Goal: Information Seeking & Learning: Learn about a topic

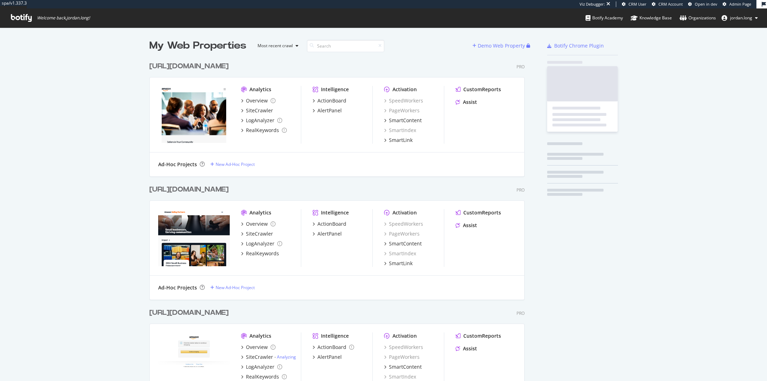
scroll to position [364, 375]
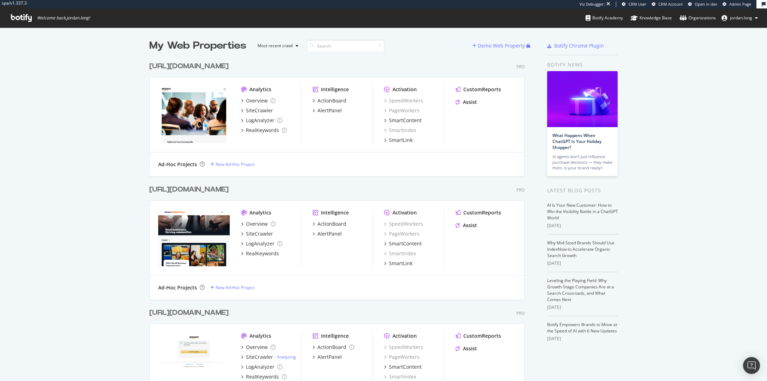
click at [124, 169] on div "My Web Properties Most recent crawl Demo Web Property [URL][DOMAIN_NAME] Pro An…" at bounding box center [383, 230] width 767 height 406
click at [229, 312] on div "[URL][DOMAIN_NAME]" at bounding box center [188, 313] width 79 height 10
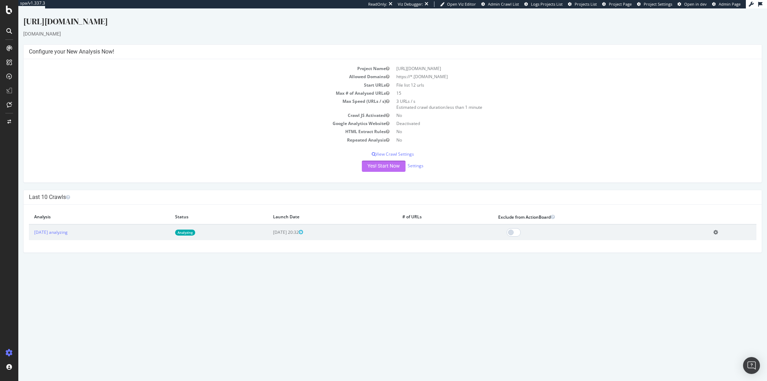
click at [388, 169] on button "Yes! Start Now" at bounding box center [384, 166] width 44 height 11
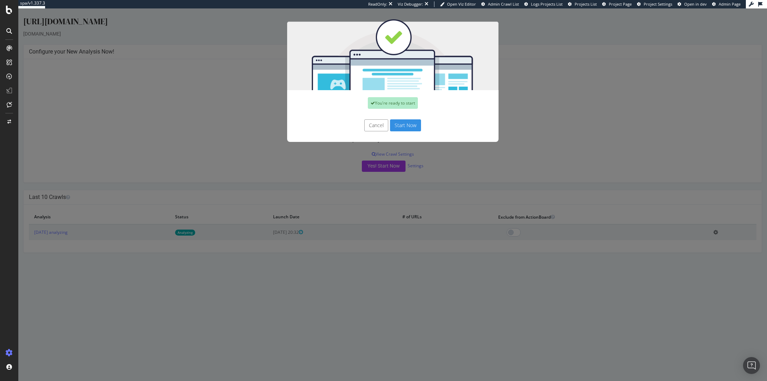
click at [406, 125] on button "Start Now" at bounding box center [405, 125] width 31 height 12
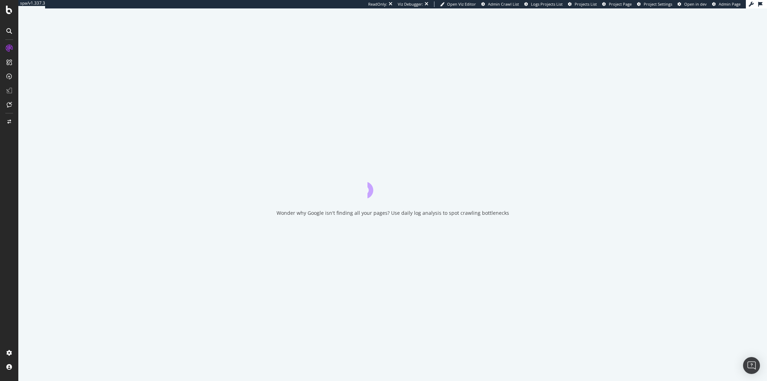
click at [276, 130] on div "Wonder why Google isn't finding all your pages? Use daily log analysis to spot …" at bounding box center [392, 194] width 748 height 373
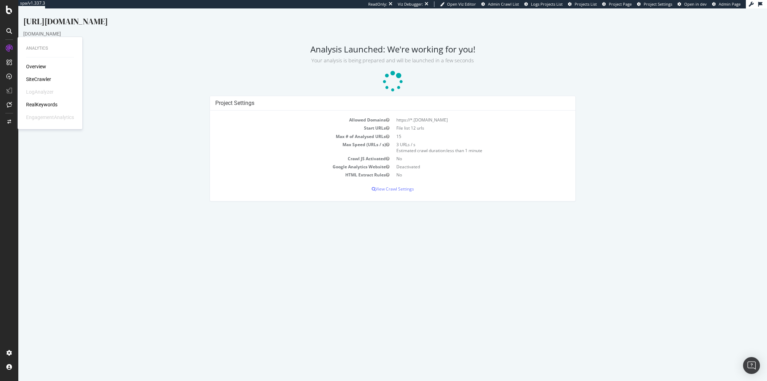
click at [36, 105] on div "RealKeywords" at bounding box center [41, 104] width 31 height 7
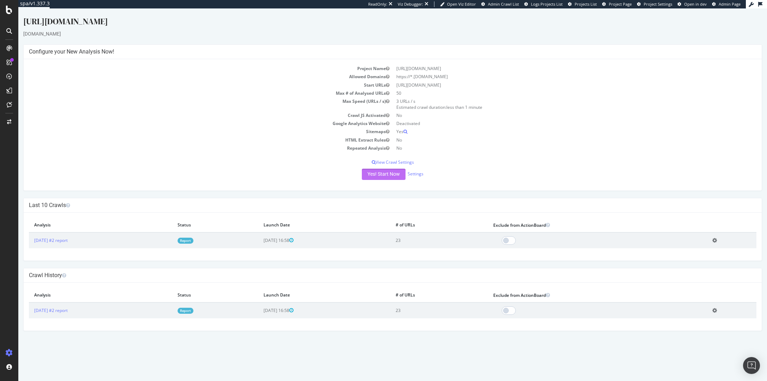
click at [387, 174] on button "Yes! Start Now" at bounding box center [384, 174] width 44 height 11
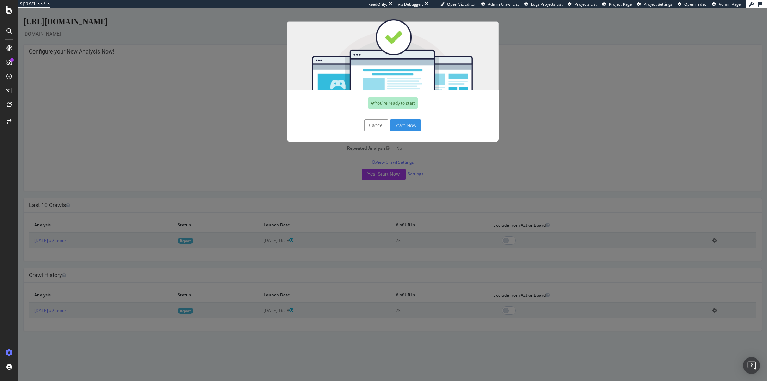
click at [393, 127] on button "Start Now" at bounding box center [405, 125] width 31 height 12
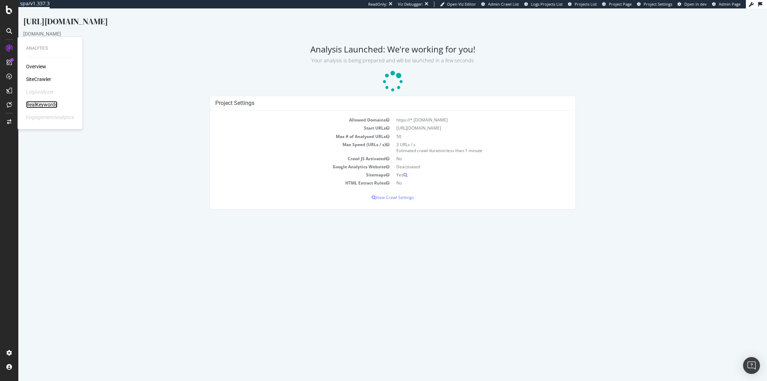
click at [32, 106] on div "RealKeywords" at bounding box center [41, 104] width 31 height 7
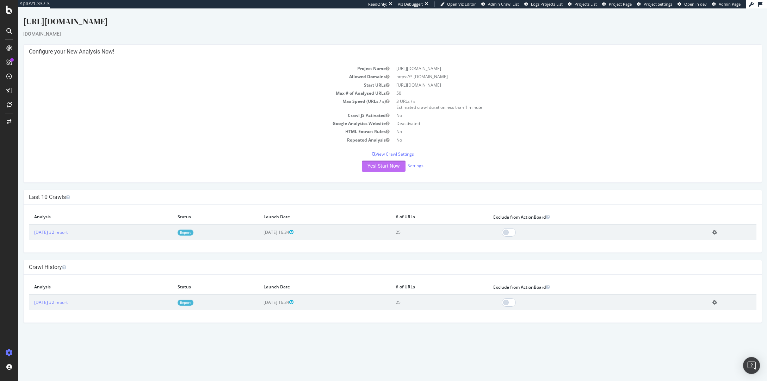
click at [385, 164] on button "Yes! Start Now" at bounding box center [384, 166] width 44 height 11
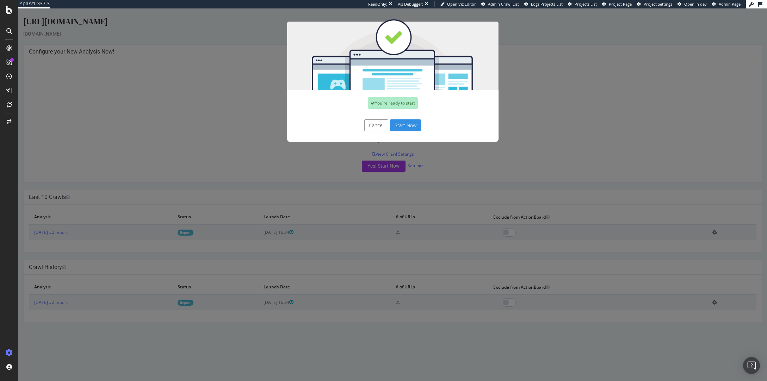
click at [405, 124] on button "Start Now" at bounding box center [405, 125] width 31 height 12
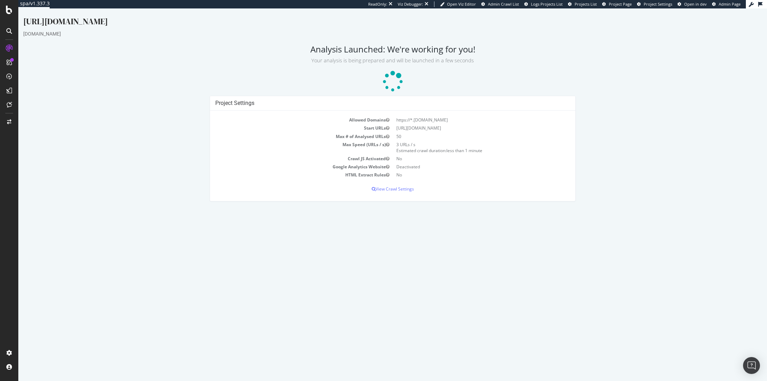
click at [182, 136] on div "Project Settings Allowed Domains https://*.sellingpartners.aboutamazon.com Star…" at bounding box center [392, 152] width 745 height 112
click at [176, 129] on div "Project Settings Allowed Domains https://*.sellingpartners.aboutamazon.com Star…" at bounding box center [392, 152] width 745 height 112
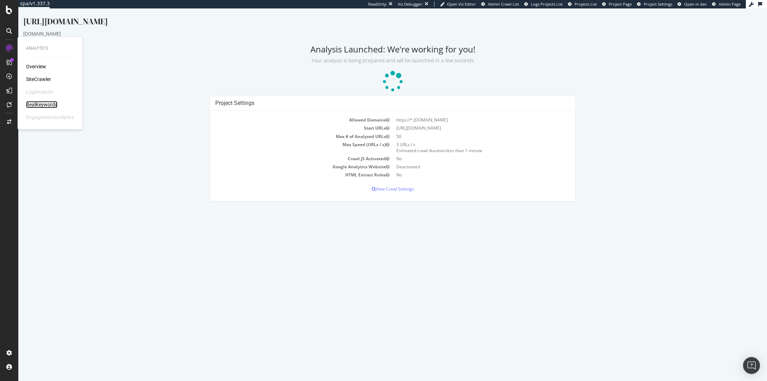
click at [44, 105] on div "RealKeywords" at bounding box center [41, 104] width 31 height 7
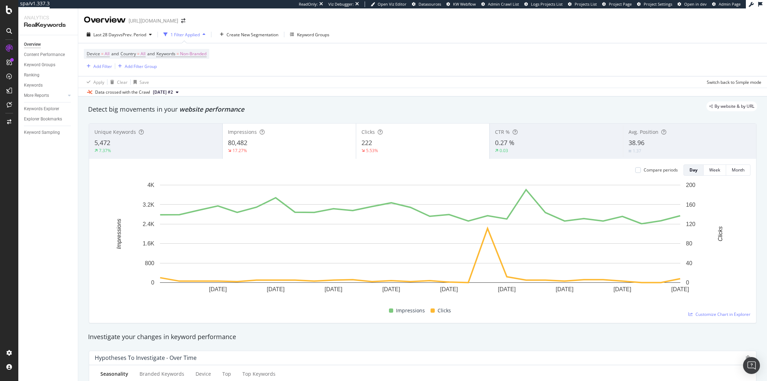
click at [385, 74] on div "Device = All and Country = All and Keywords = Non-Branded Add Filter Add Filter…" at bounding box center [422, 59] width 677 height 33
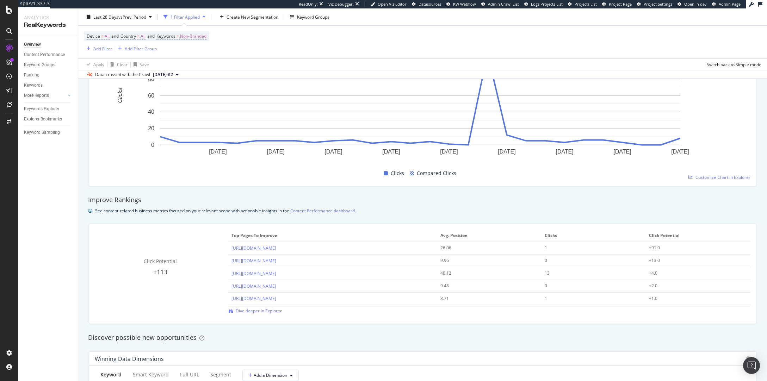
scroll to position [551, 0]
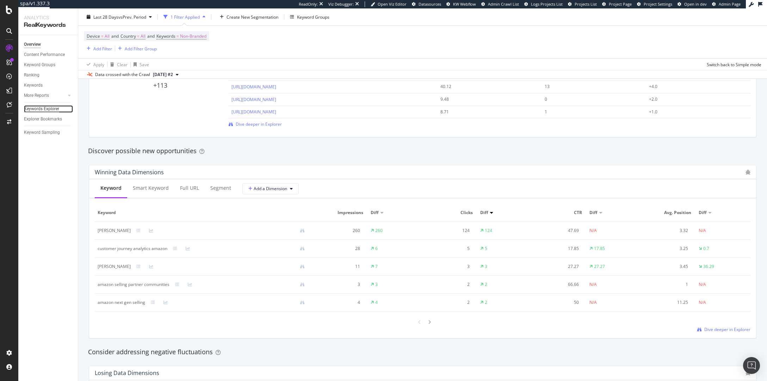
click at [49, 110] on div "Keywords Explorer" at bounding box center [41, 108] width 35 height 7
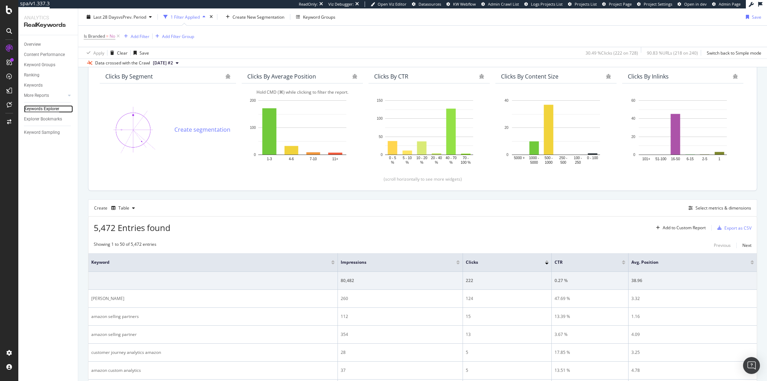
scroll to position [226, 0]
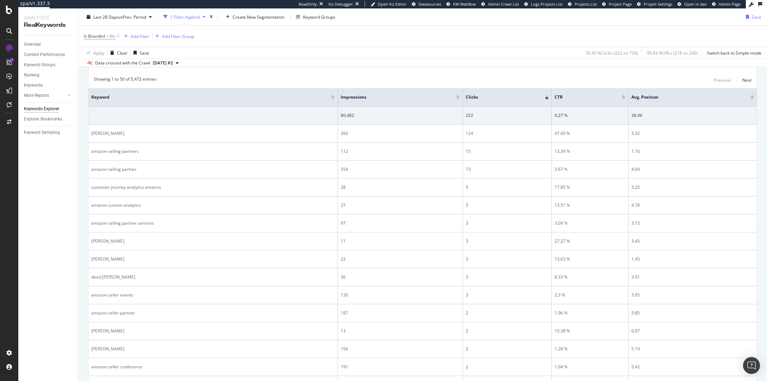
click at [432, 78] on div "Showing 1 to 50 of 5,472 entries Previous Next" at bounding box center [422, 80] width 668 height 8
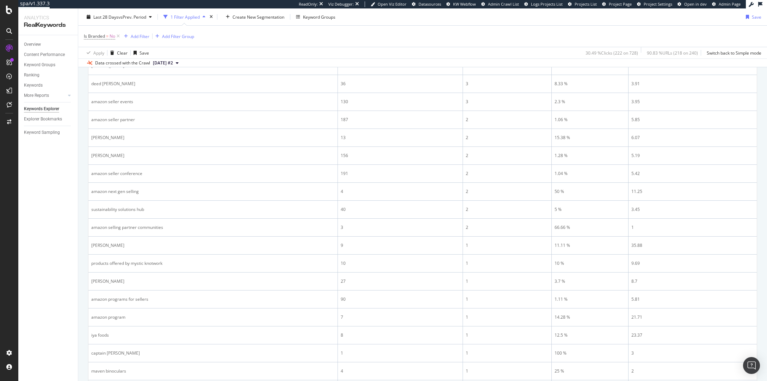
scroll to position [0, 0]
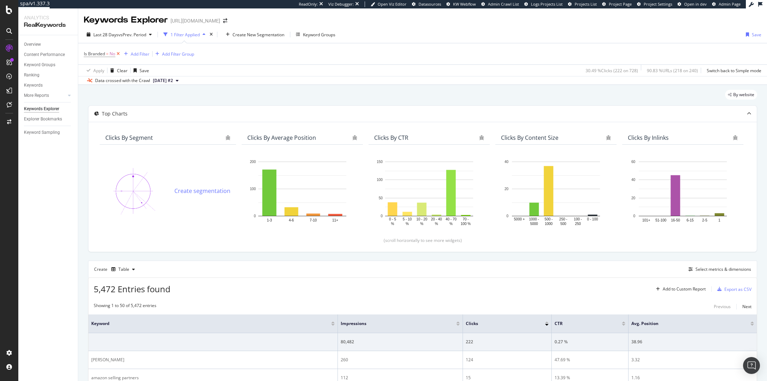
click at [118, 53] on icon at bounding box center [118, 53] width 6 height 7
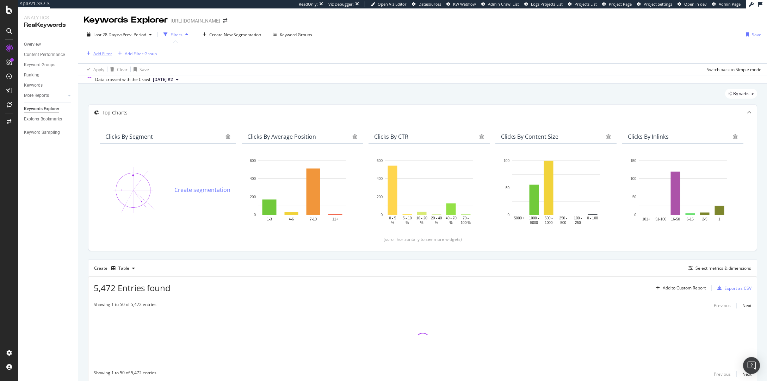
click at [101, 55] on div "Add Filter" at bounding box center [102, 54] width 19 height 6
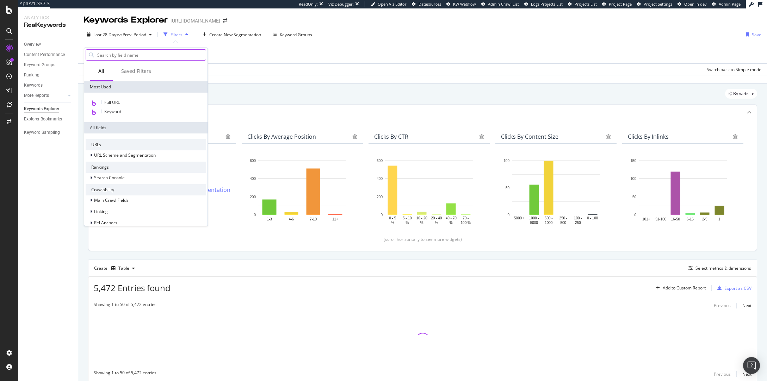
click at [105, 58] on input "text" at bounding box center [150, 55] width 109 height 11
type input "avg"
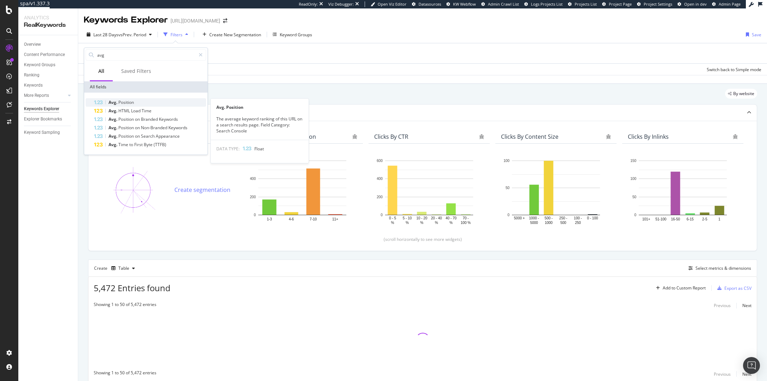
click at [130, 105] on span "Position" at bounding box center [125, 102] width 15 height 6
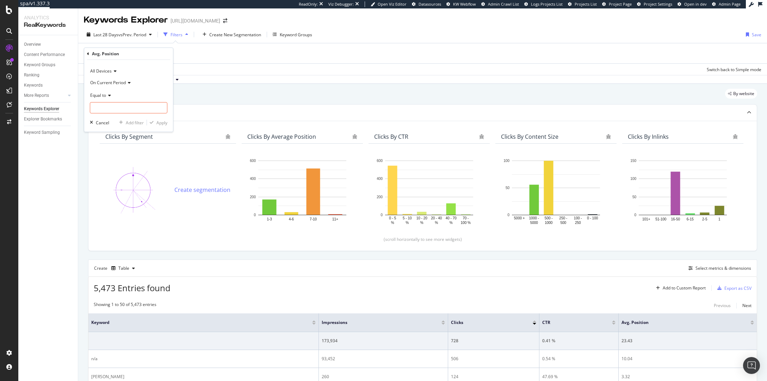
click at [105, 93] on span "Equal to" at bounding box center [98, 95] width 16 height 6
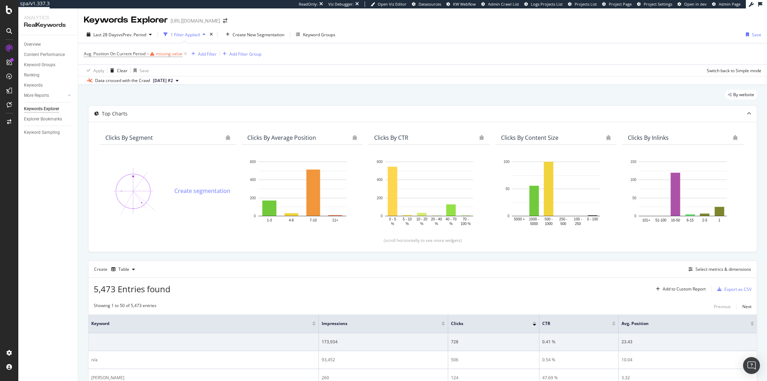
click at [386, 69] on div "Apply Clear Save Switch back to Simple mode" at bounding box center [422, 70] width 688 height 12
click at [345, 71] on div "Apply Clear Save Switch back to Simple mode" at bounding box center [422, 70] width 688 height 12
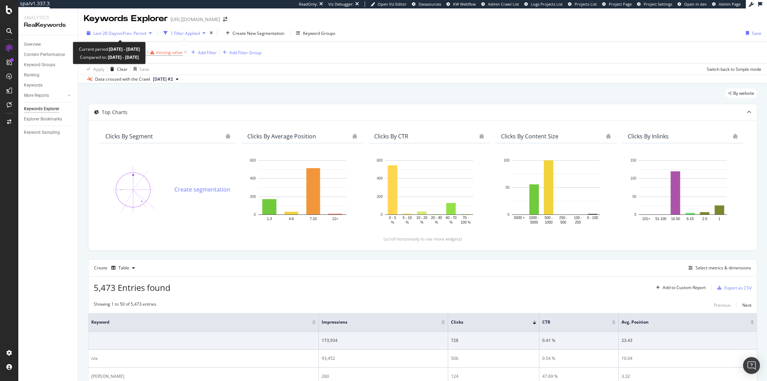
click at [119, 33] on span "vs Prev. Period" at bounding box center [132, 33] width 28 height 6
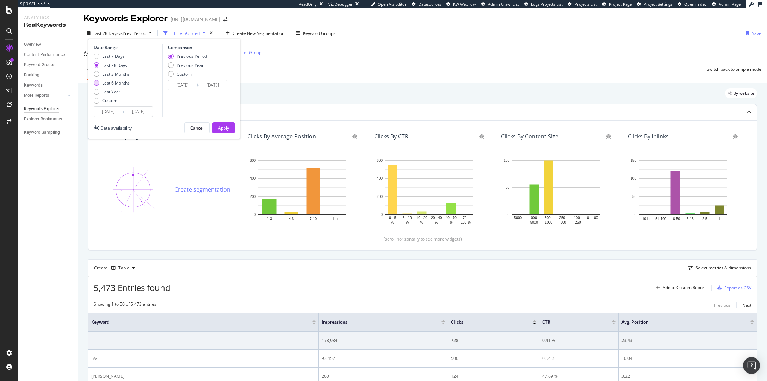
click at [123, 83] on div "Last 6 Months" at bounding box center [115, 83] width 27 height 6
type input "2025/02/26"
type input "2024/08/28"
type input "2025/02/25"
click at [117, 74] on div "Last 3 Months" at bounding box center [115, 74] width 27 height 6
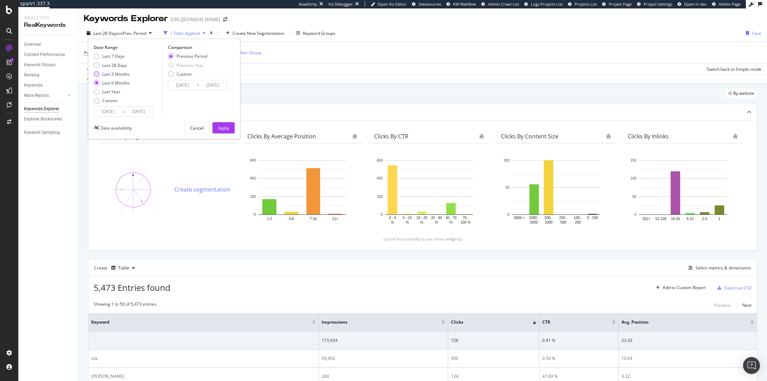
type input "2025/05/26"
type input "2025/02/23"
type input "2025/05/25"
click at [221, 128] on div "Apply" at bounding box center [223, 128] width 11 height 6
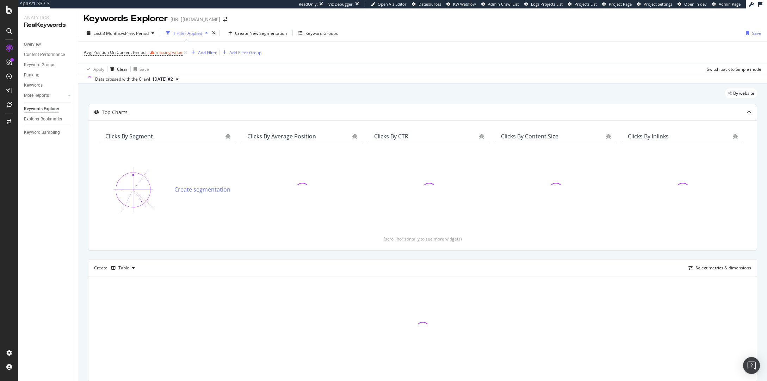
click at [366, 75] on div "Data crossed with the Crawl 2025 Jun. 12th #2" at bounding box center [422, 79] width 688 height 8
click at [185, 53] on icon at bounding box center [185, 52] width 6 height 7
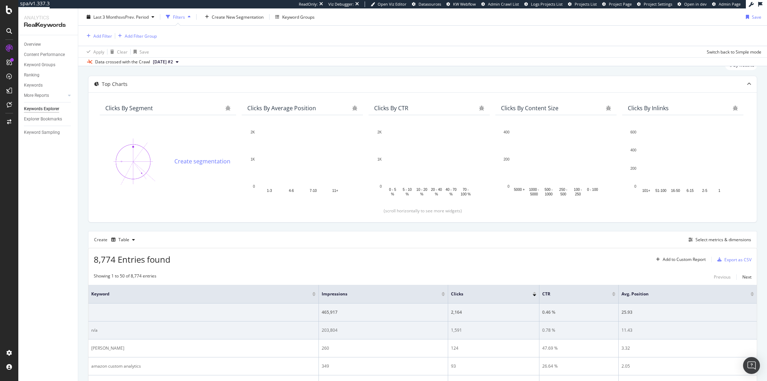
scroll to position [143, 0]
